Goal: Browse casually

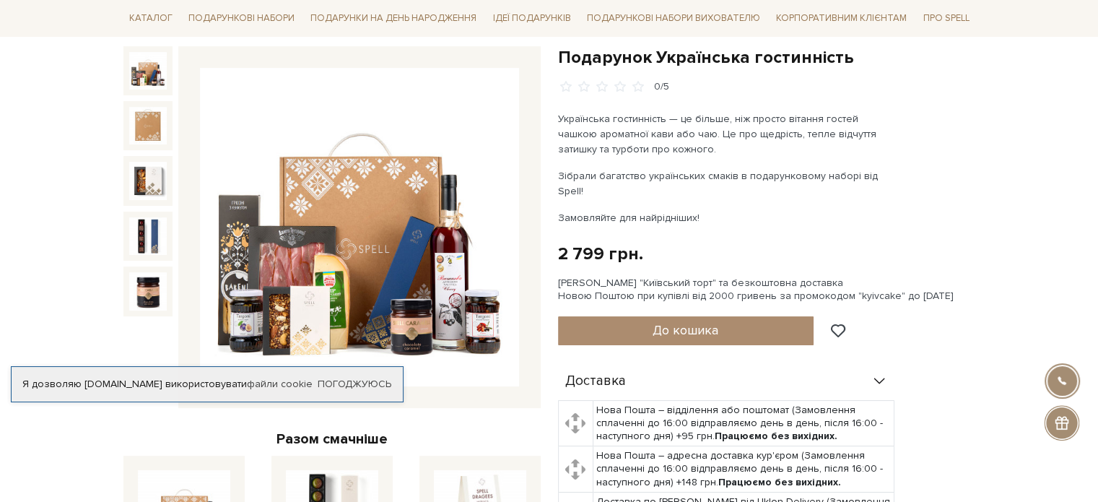
scroll to position [217, 0]
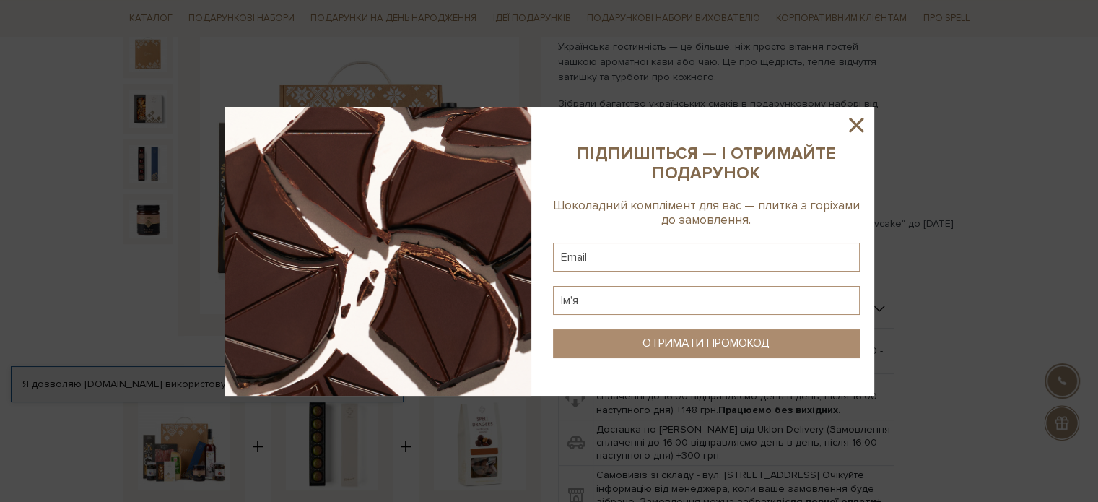
click at [857, 122] on icon at bounding box center [856, 125] width 14 height 14
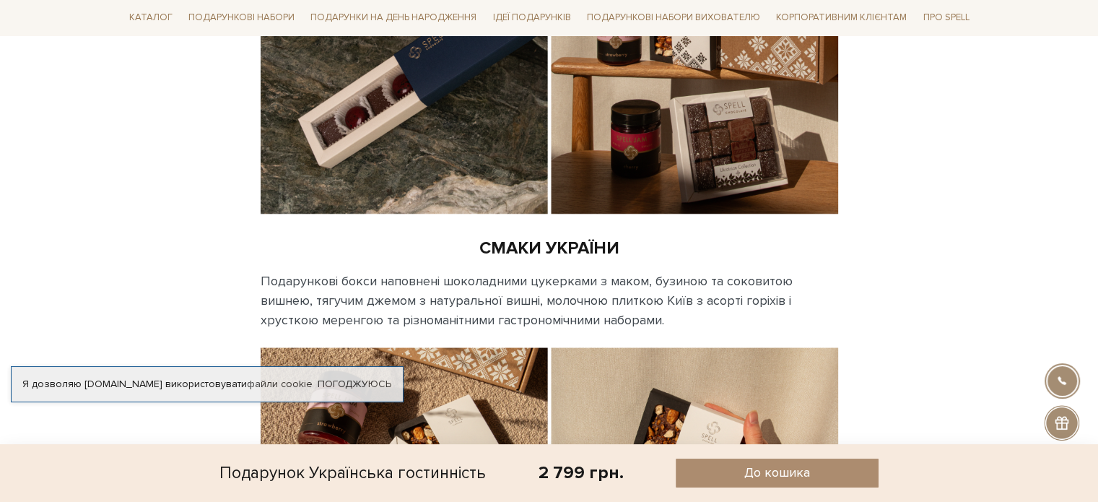
scroll to position [1660, 0]
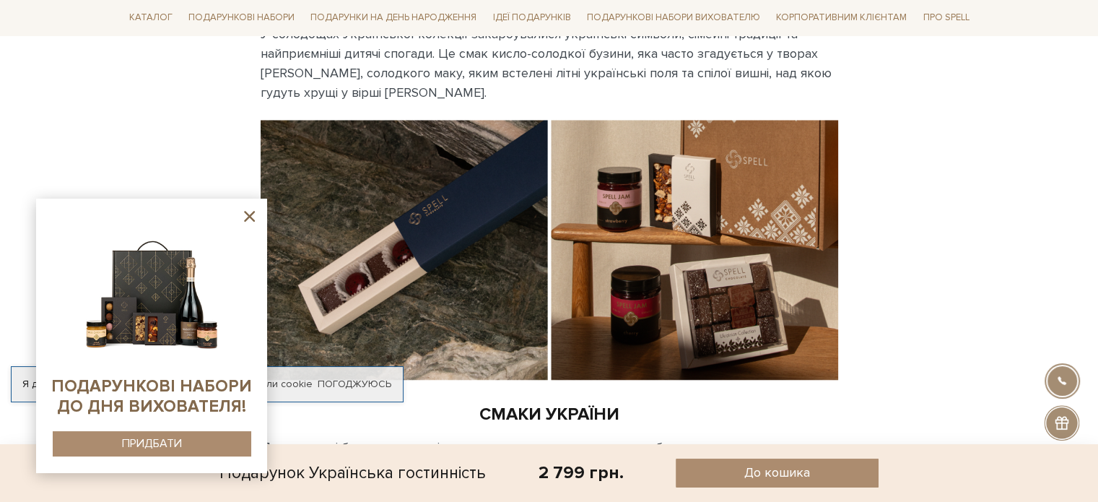
click at [245, 218] on icon at bounding box center [249, 216] width 18 height 18
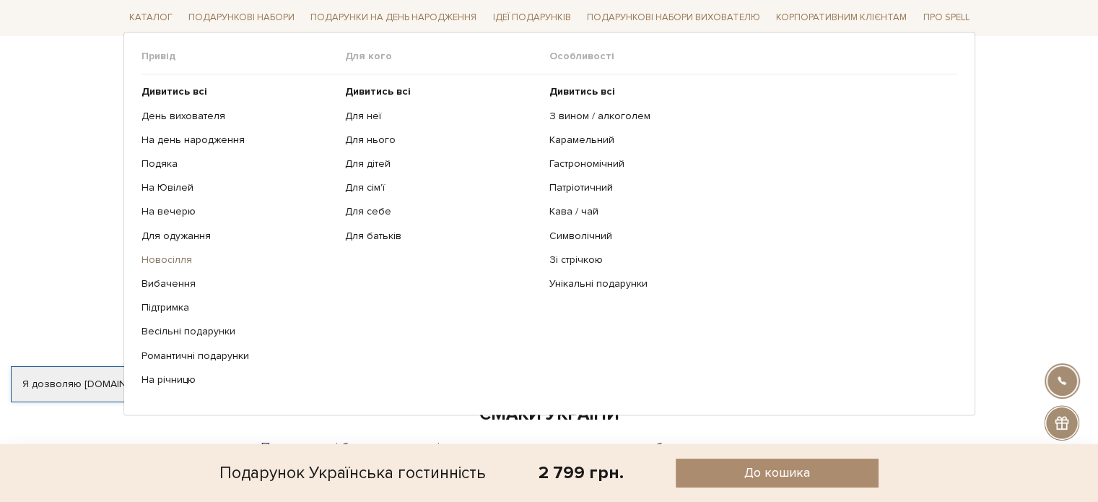
click at [170, 257] on link "Новосілля" at bounding box center [237, 260] width 193 height 13
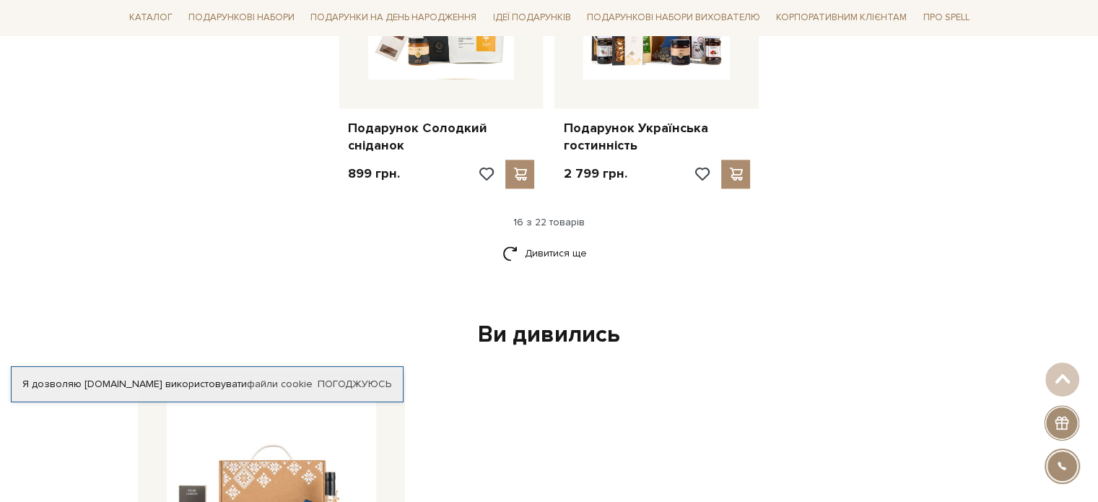
scroll to position [1877, 0]
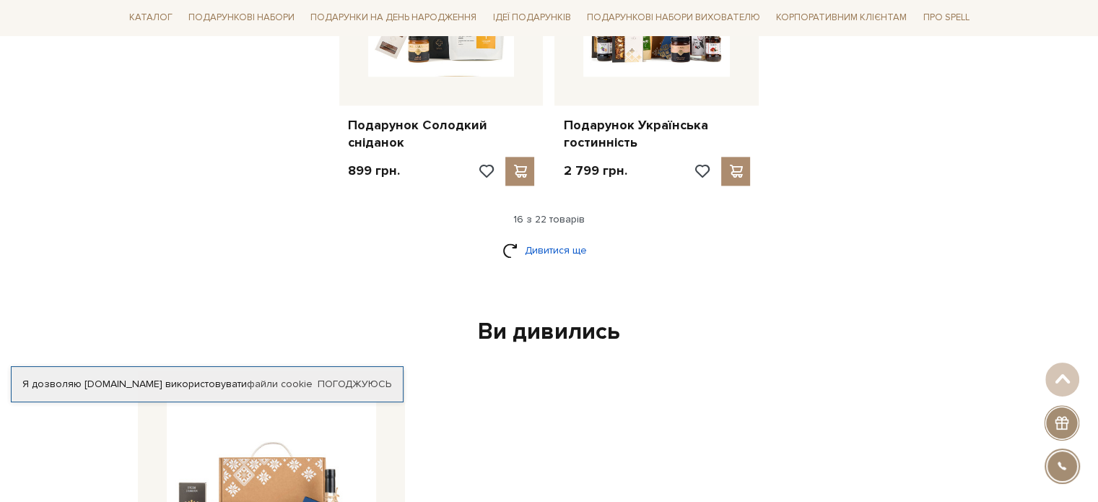
click at [533, 243] on link "Дивитися ще" at bounding box center [549, 249] width 94 height 25
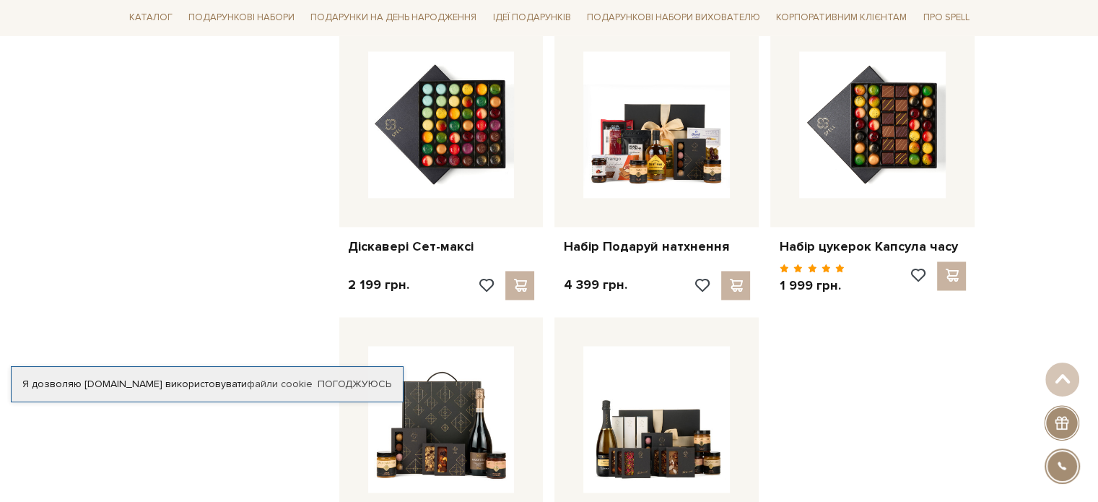
scroll to position [2382, 0]
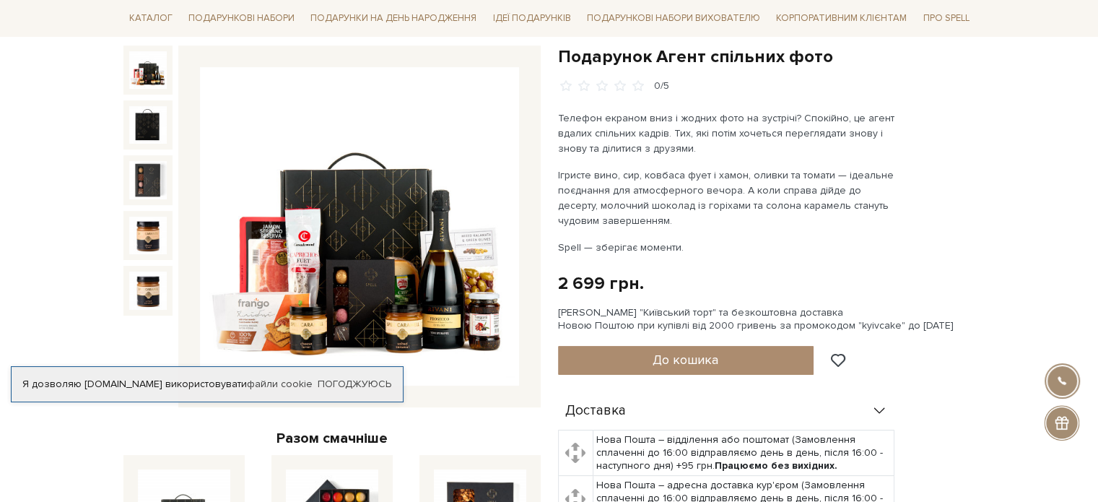
scroll to position [144, 0]
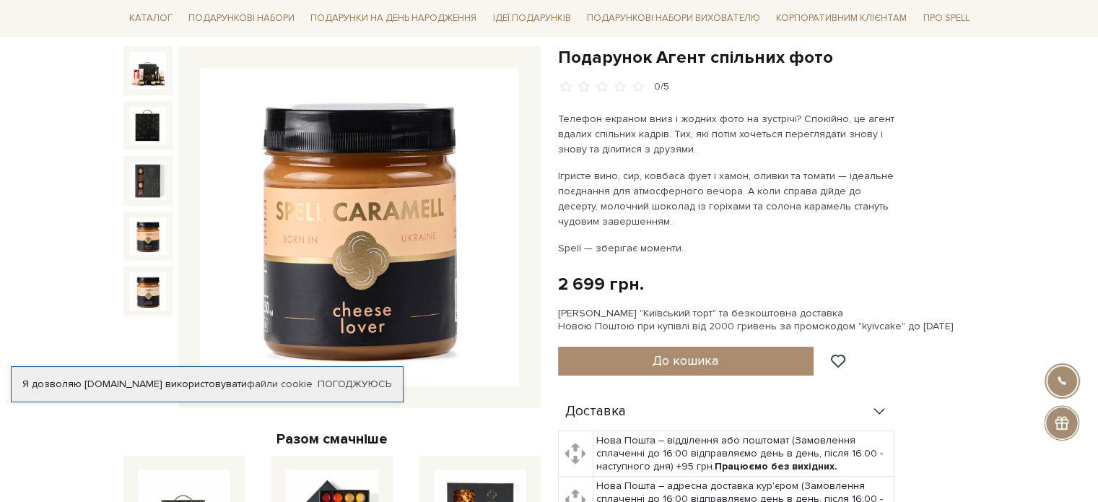
click at [137, 244] on img at bounding box center [148, 236] width 38 height 38
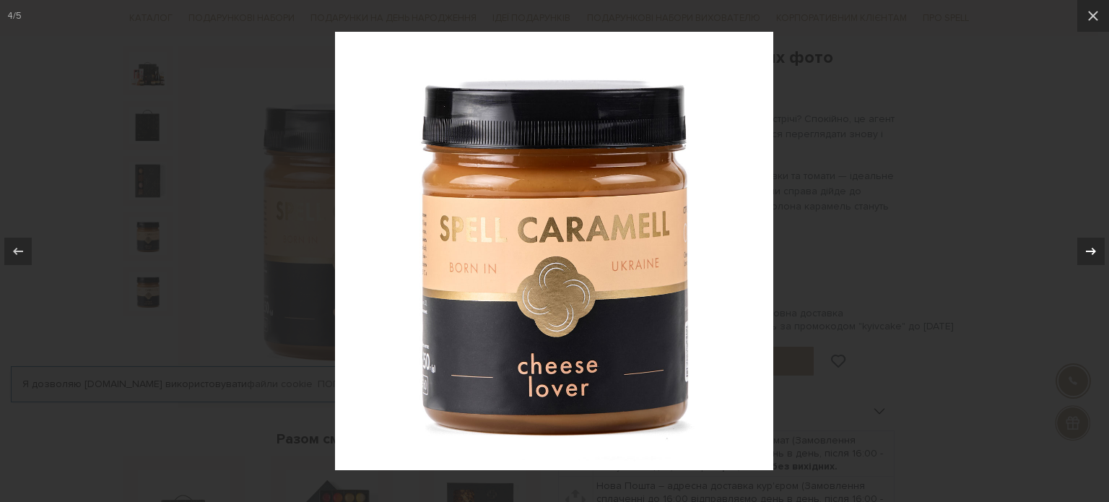
click at [1086, 249] on icon at bounding box center [1090, 251] width 17 height 17
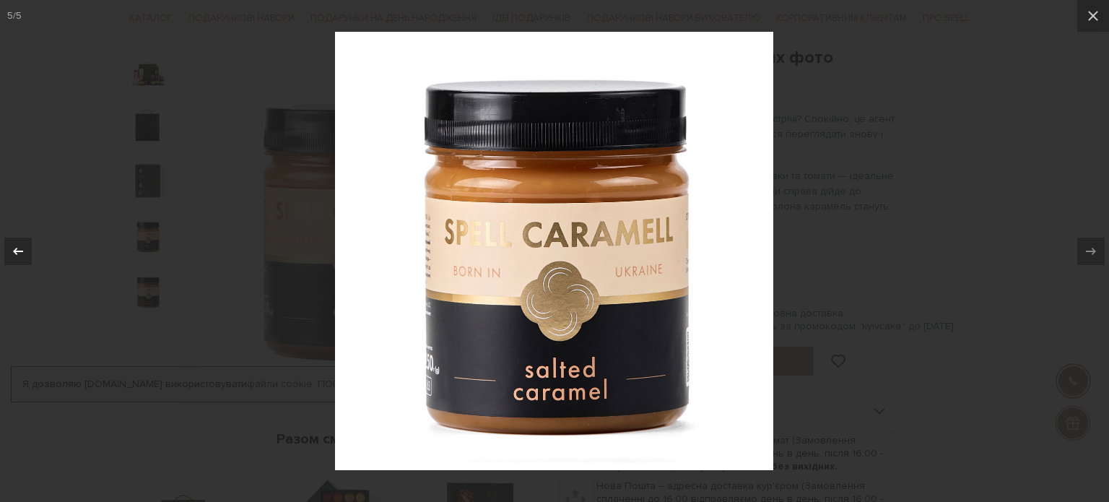
click at [25, 234] on button at bounding box center [25, 251] width 51 height 72
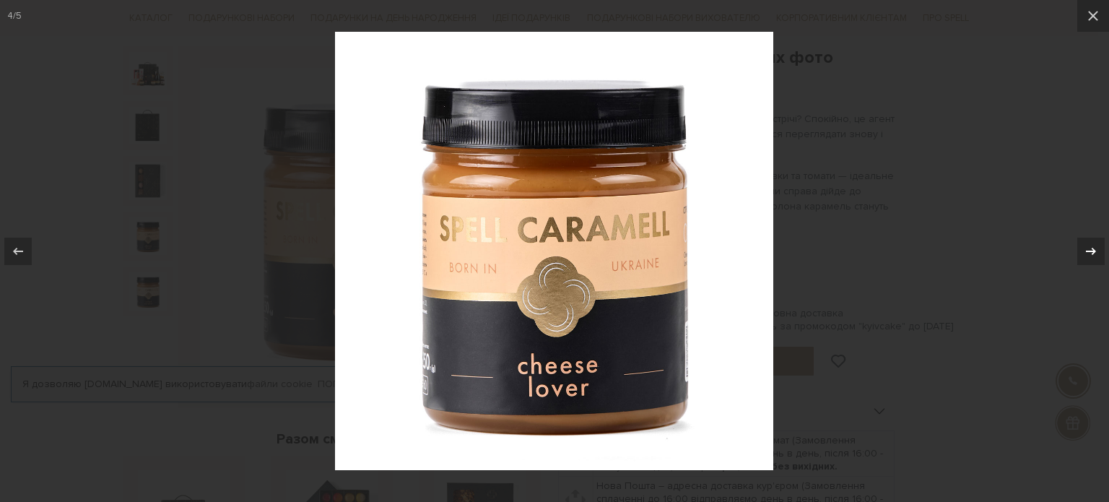
click at [1094, 243] on icon at bounding box center [1090, 251] width 17 height 17
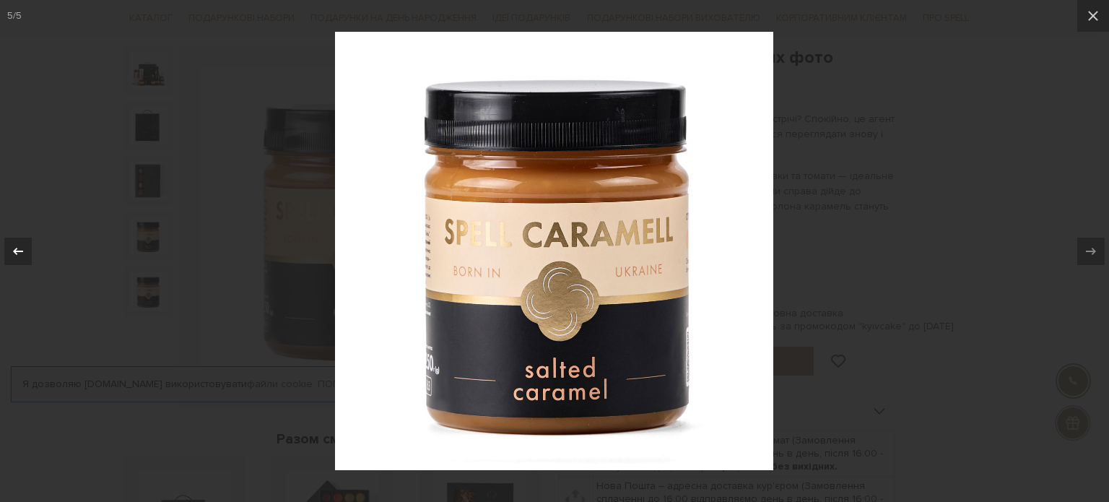
click at [21, 250] on icon at bounding box center [18, 250] width 10 height 7
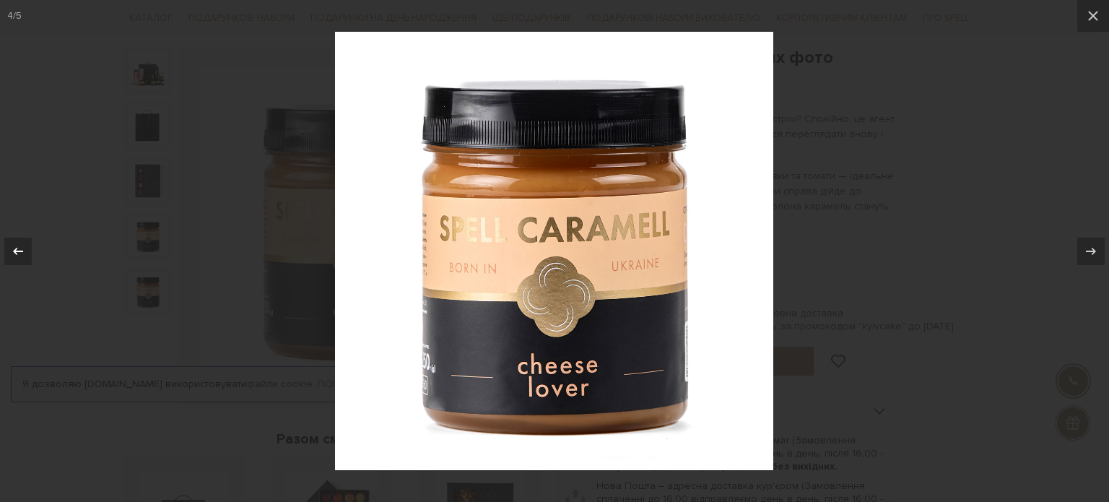
click at [21, 250] on icon at bounding box center [18, 250] width 10 height 7
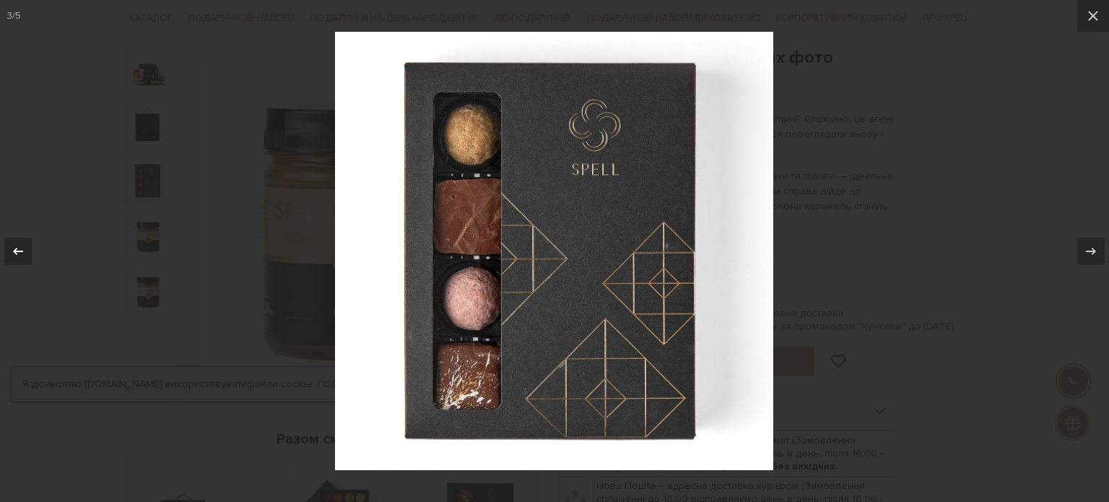
click at [13, 253] on icon at bounding box center [17, 251] width 17 height 17
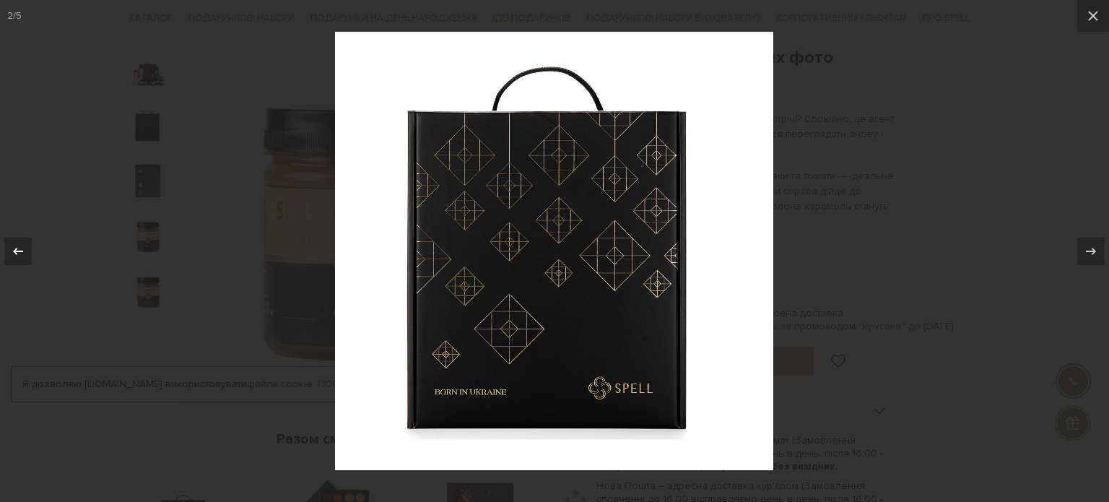
click at [13, 253] on icon at bounding box center [17, 251] width 17 height 17
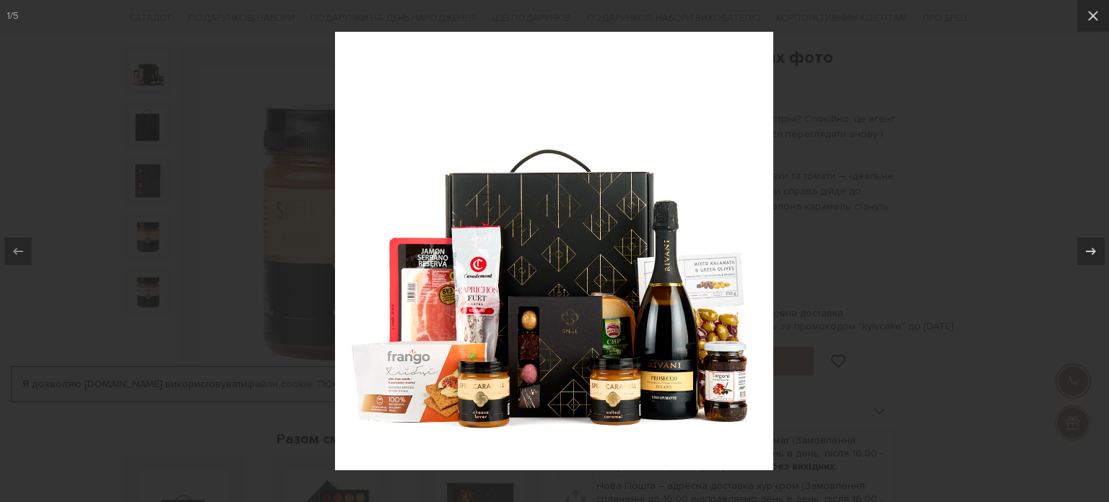
click at [434, 400] on img at bounding box center [554, 251] width 438 height 438
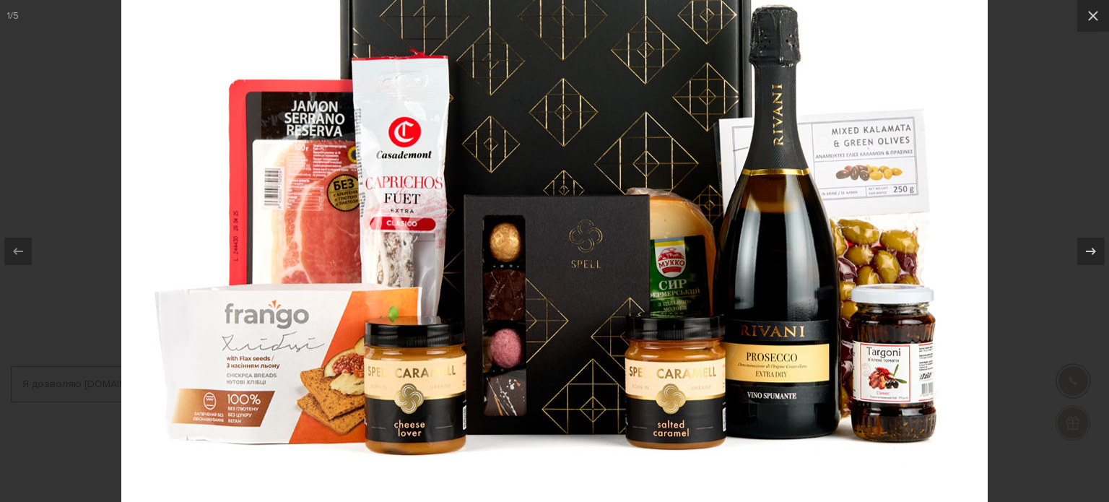
click at [1011, 158] on div at bounding box center [554, 251] width 1109 height 502
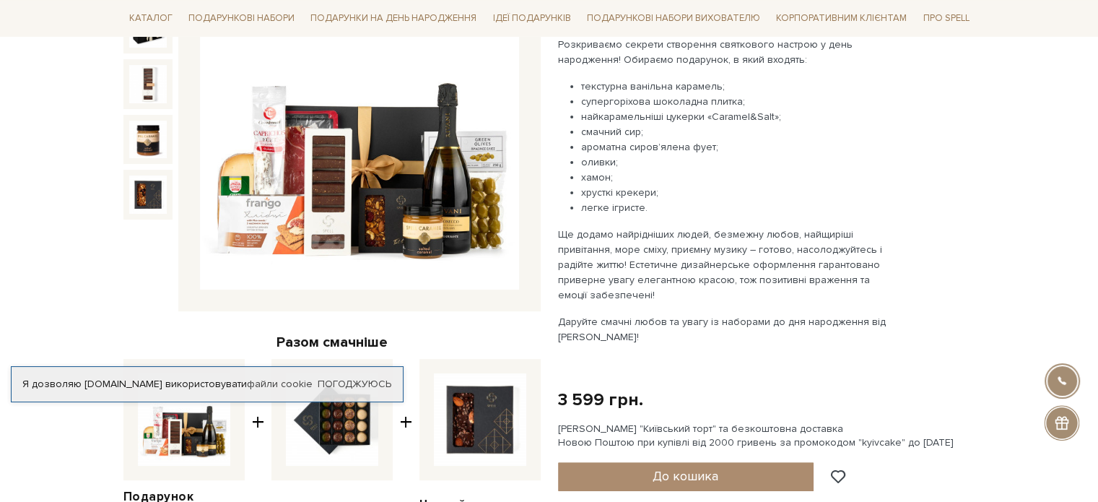
scroll to position [217, 0]
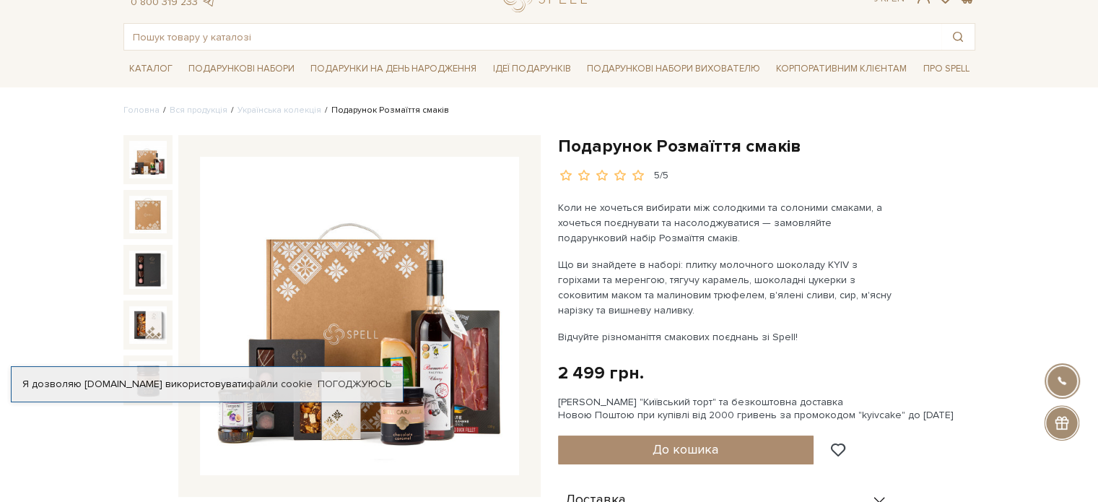
scroll to position [144, 0]
